Goal: Use online tool/utility

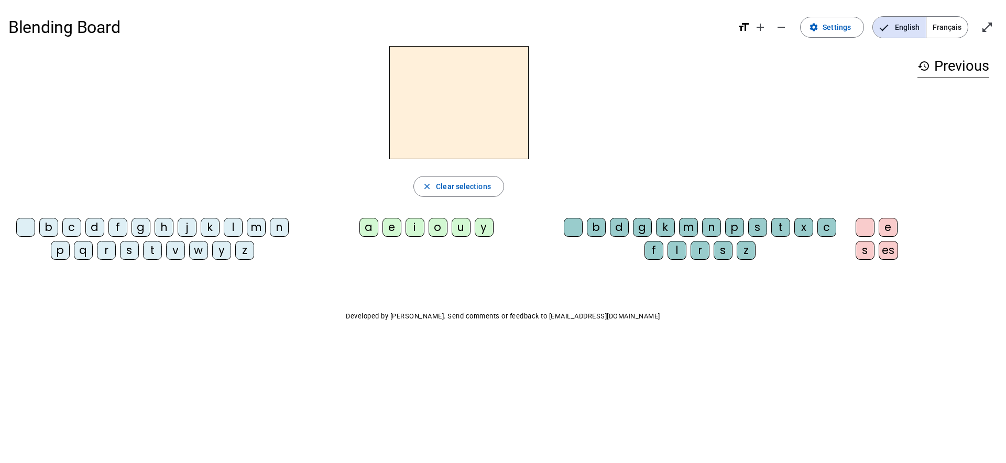
click at [161, 226] on div "h" at bounding box center [164, 227] width 19 height 19
click at [190, 225] on div "j" at bounding box center [187, 227] width 19 height 19
click at [244, 233] on letter-bubble "l" at bounding box center [235, 229] width 23 height 23
click at [421, 225] on div "i" at bounding box center [415, 227] width 19 height 19
click at [449, 228] on letter-bubble "o" at bounding box center [440, 229] width 23 height 23
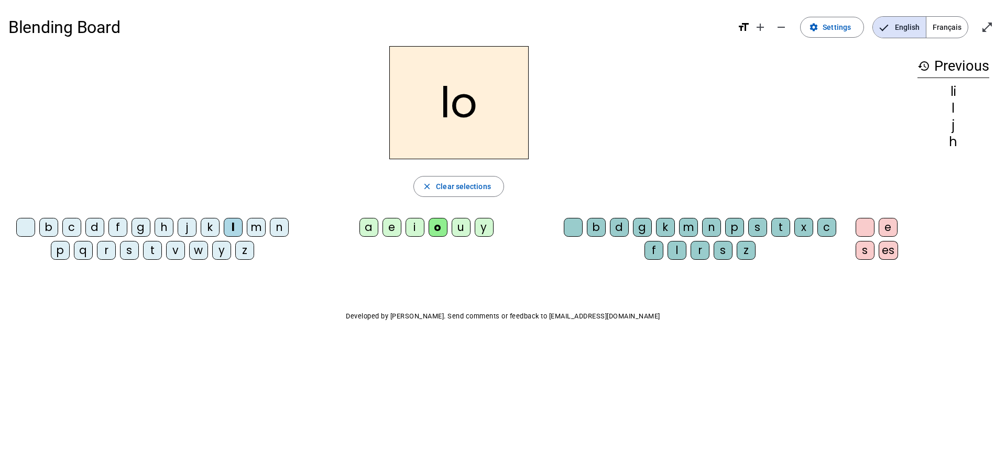
click at [482, 224] on div "y" at bounding box center [484, 227] width 19 height 19
click at [465, 224] on div "u" at bounding box center [461, 227] width 19 height 19
click at [602, 225] on div "b" at bounding box center [596, 227] width 19 height 19
click at [628, 224] on div "d" at bounding box center [619, 227] width 19 height 19
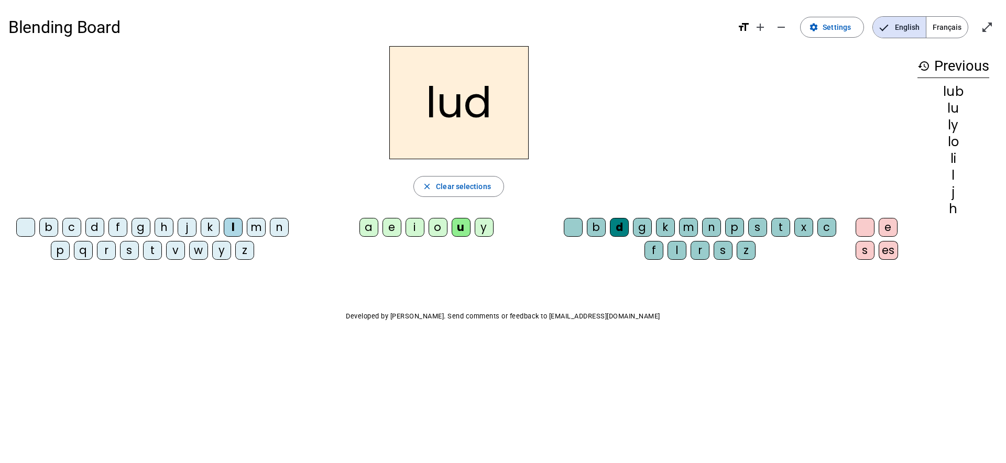
click at [661, 225] on div "k" at bounding box center [665, 227] width 19 height 19
drag, startPoint x: 691, startPoint y: 228, endPoint x: 707, endPoint y: 232, distance: 16.7
click at [691, 228] on div "m" at bounding box center [688, 227] width 19 height 19
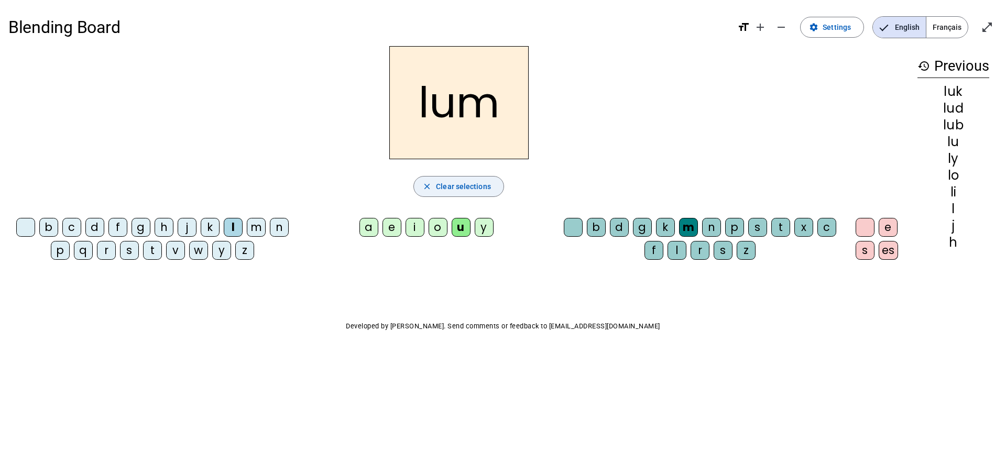
click at [472, 187] on span "Clear selections" at bounding box center [463, 186] width 55 height 13
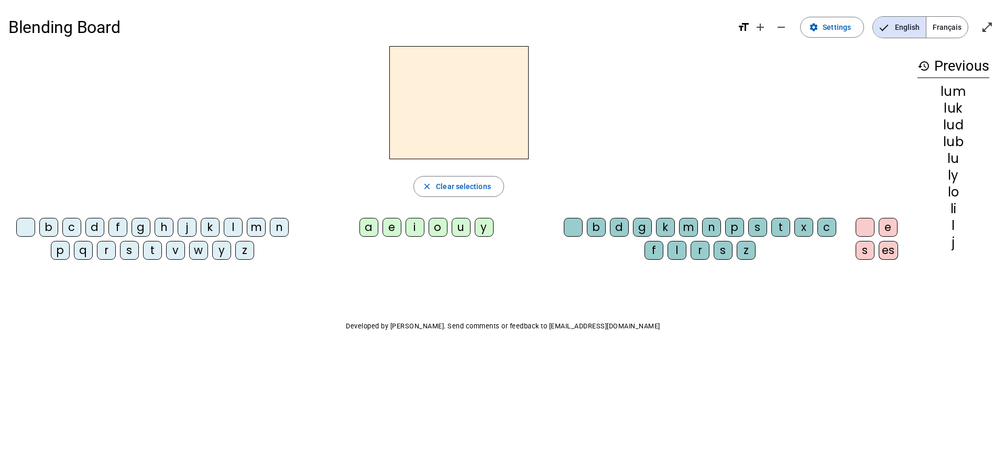
click at [232, 225] on div "l" at bounding box center [233, 227] width 19 height 19
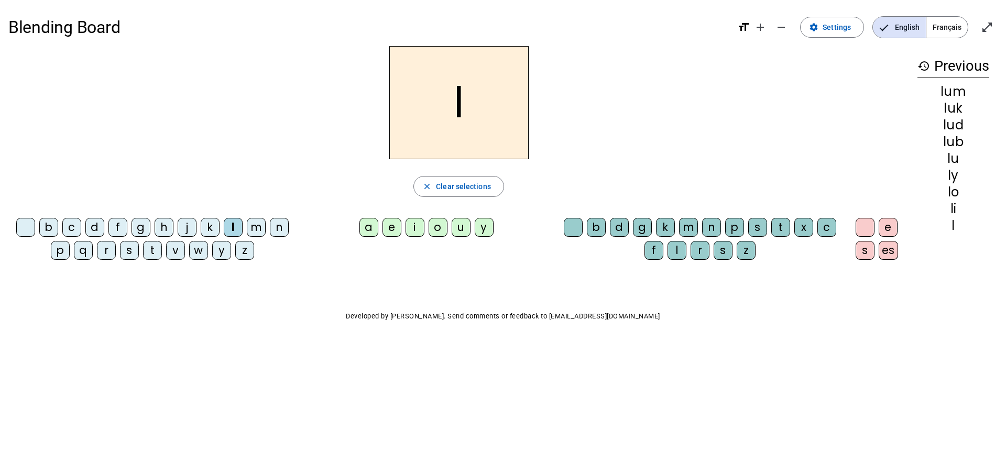
click at [377, 229] on div "a" at bounding box center [368, 227] width 19 height 19
click at [596, 224] on div "b" at bounding box center [596, 227] width 19 height 19
click at [942, 24] on span "Français" at bounding box center [946, 27] width 41 height 21
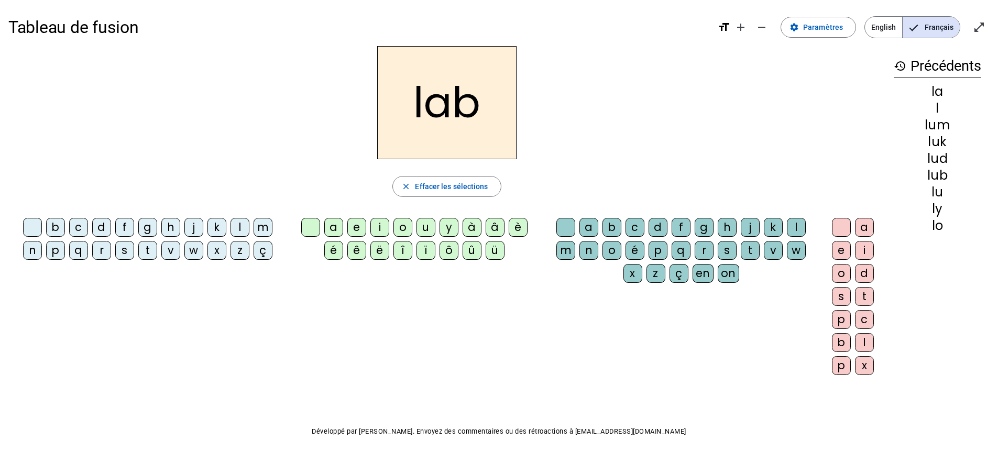
click at [206, 231] on div "b c d f g h j k l m n p q r s t v w x z ç" at bounding box center [150, 241] width 275 height 46
click at [208, 228] on div "k" at bounding box center [217, 227] width 19 height 19
click at [169, 228] on div "h" at bounding box center [170, 227] width 19 height 19
click at [223, 249] on div "x" at bounding box center [217, 250] width 19 height 19
